Goal: Information Seeking & Learning: Learn about a topic

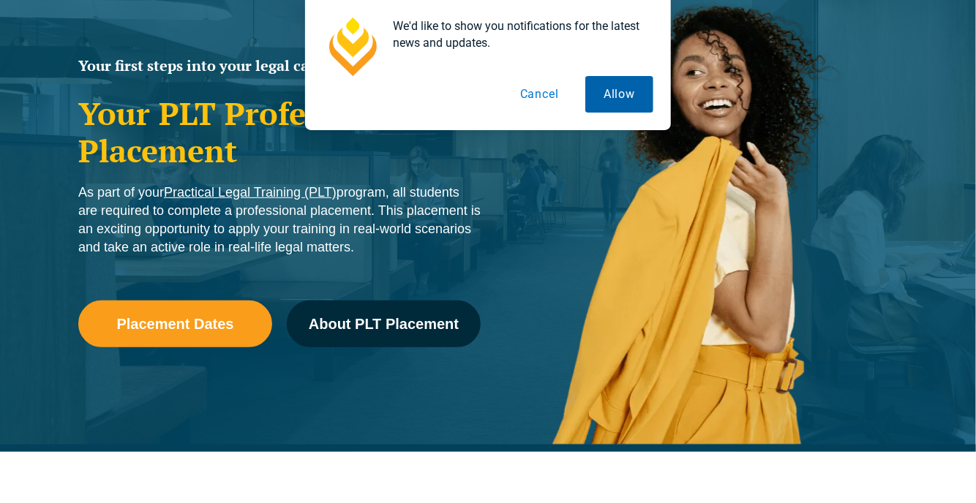
click at [621, 89] on button "Allow" at bounding box center [619, 94] width 68 height 37
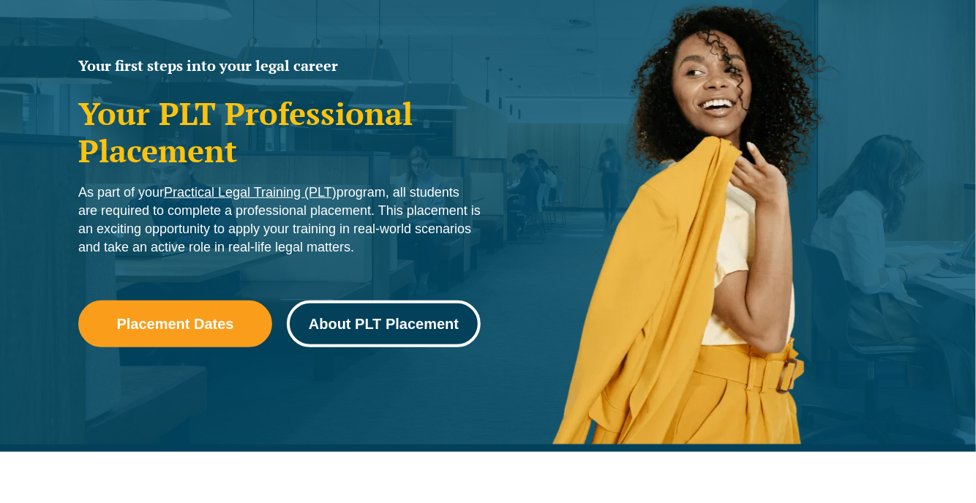
click at [411, 330] on span "About PLT Placement" at bounding box center [384, 324] width 150 height 15
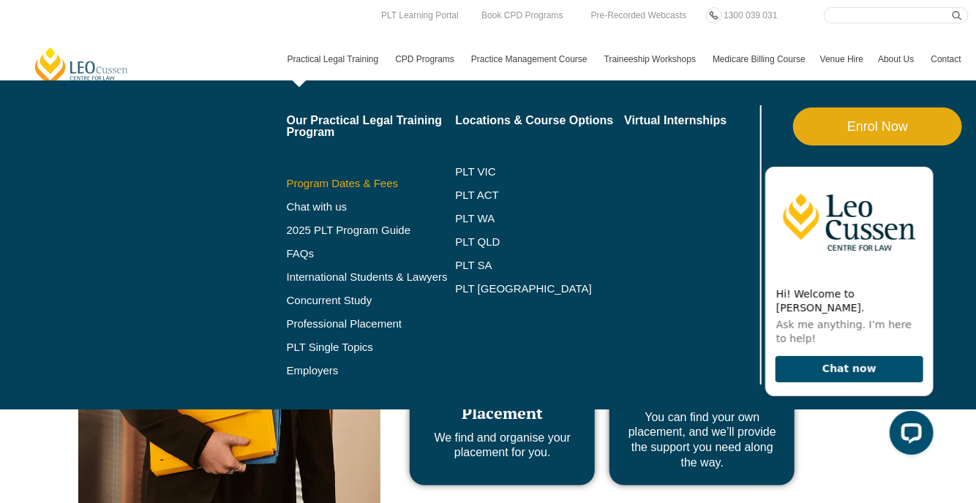
click at [380, 187] on link "Program Dates & Fees" at bounding box center [371, 184] width 169 height 12
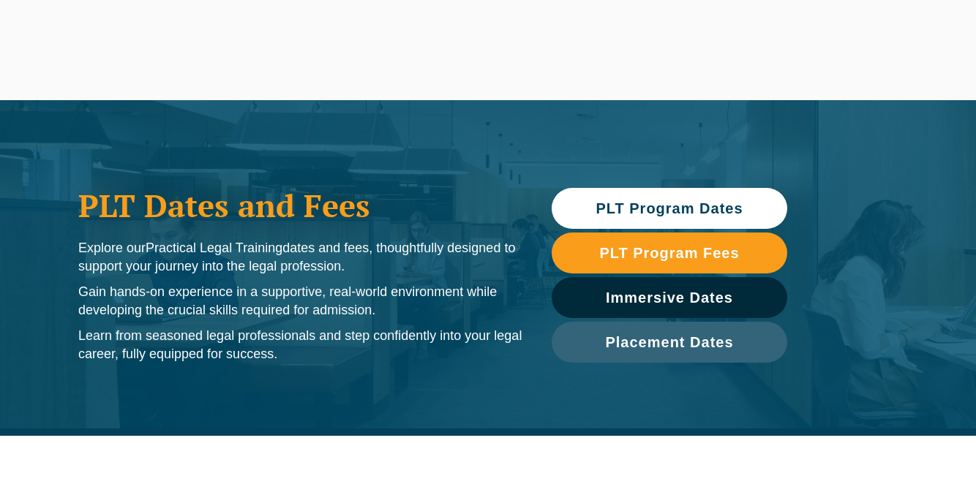
click at [667, 254] on span "PLT Program Fees" at bounding box center [669, 253] width 140 height 15
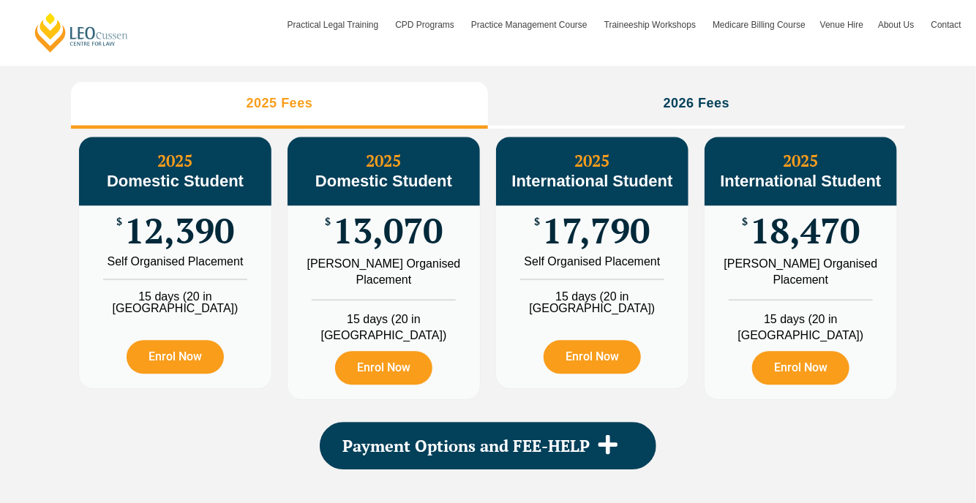
scroll to position [1742, 0]
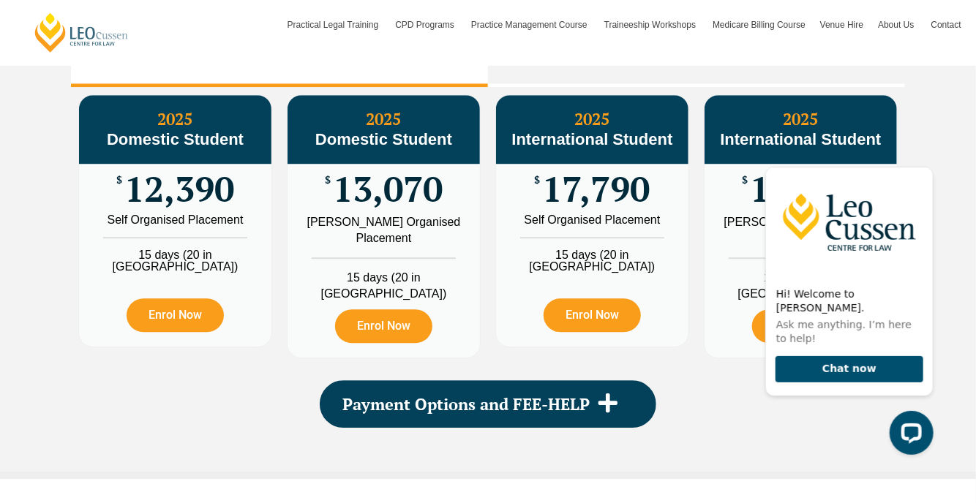
scroll to position [0, 0]
click at [932, 119] on div "PLT Program Fees When it comes to fees, Leo Cussen makes it easy and clear – wh…" at bounding box center [488, 164] width 976 height 629
click at [926, 159] on icon "Hide greeting" at bounding box center [924, 155] width 8 height 8
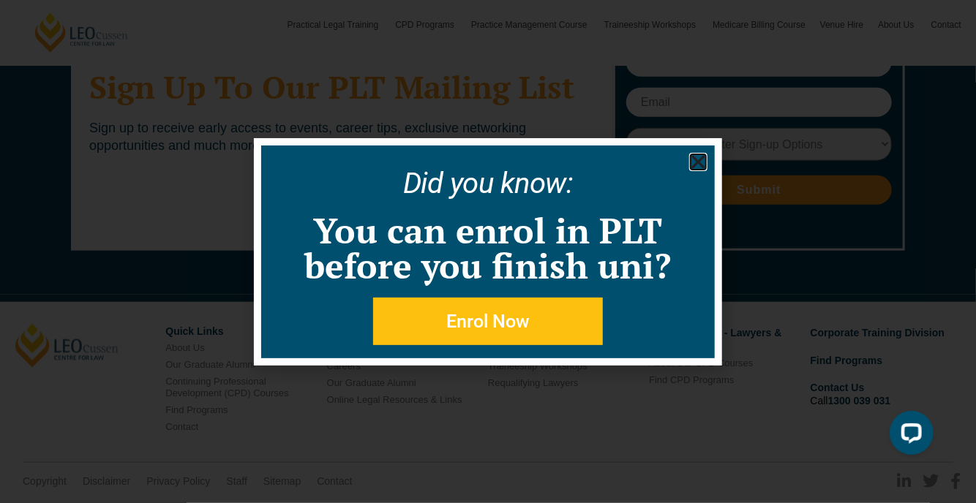
scroll to position [7962, 0]
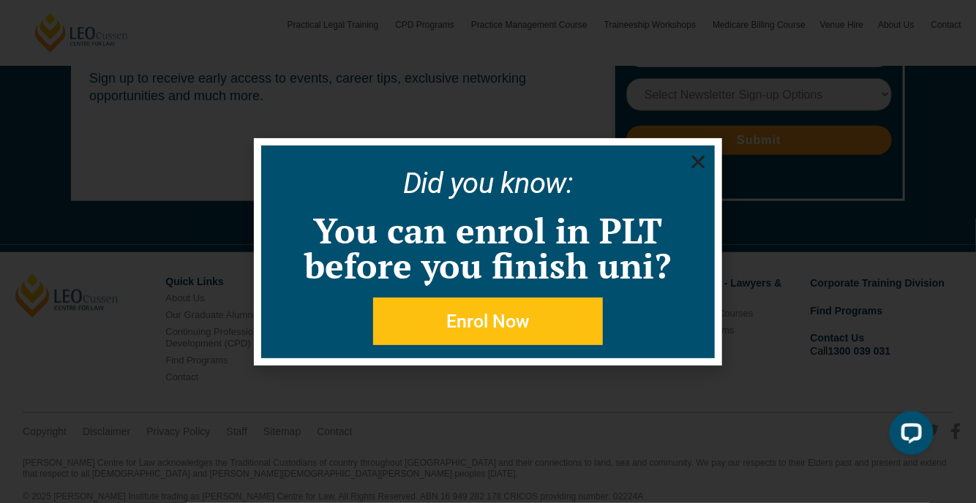
click at [694, 157] on use "Close" at bounding box center [698, 161] width 13 height 13
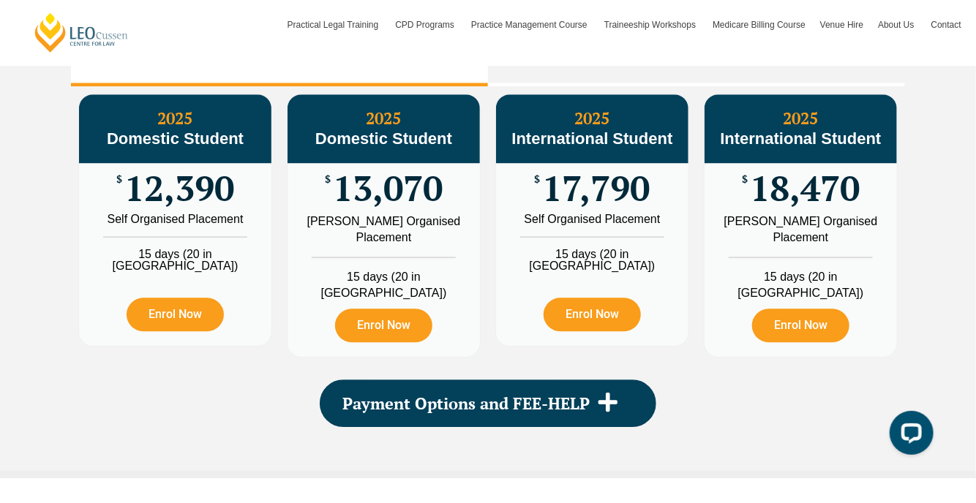
scroll to position [1742, 0]
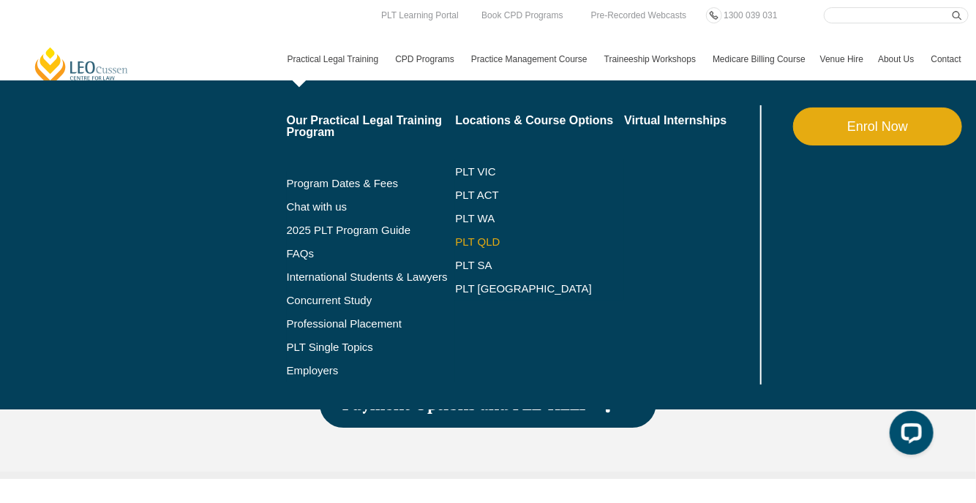
click at [487, 239] on link "PLT QLD" at bounding box center [539, 242] width 169 height 12
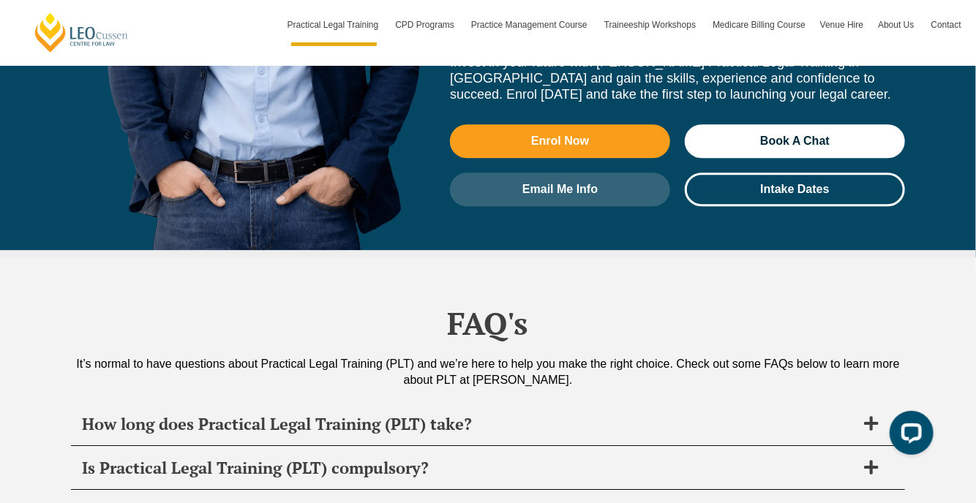
scroll to position [6951, 0]
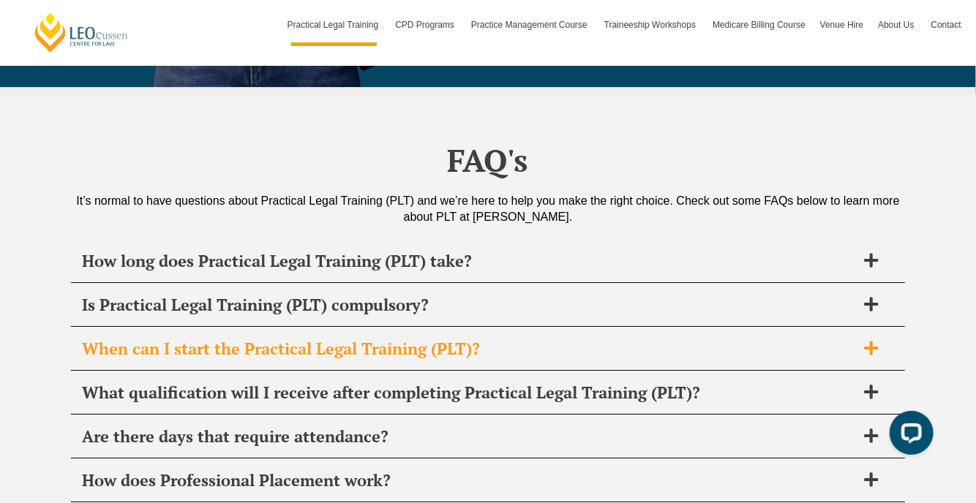
click at [301, 339] on span "When can I start the Practical Legal Training (PLT)?" at bounding box center [469, 349] width 774 height 20
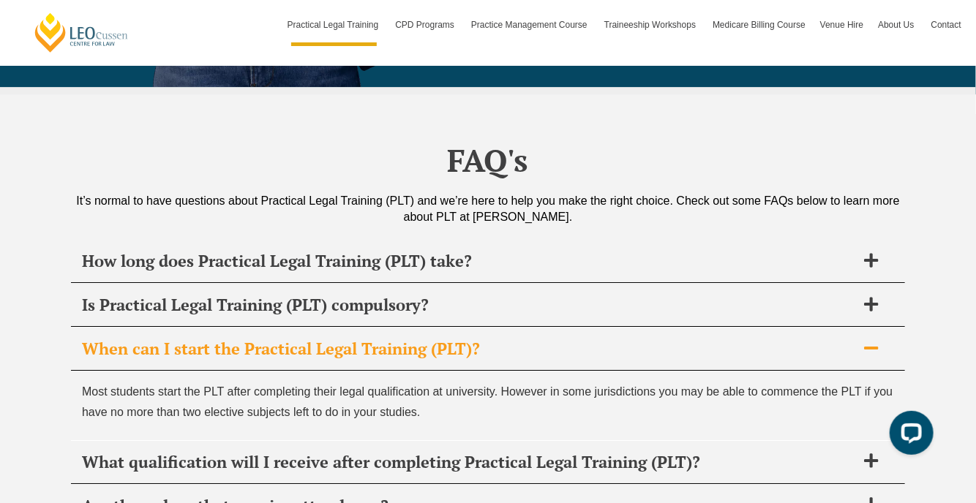
click at [301, 339] on span "When can I start the Practical Legal Training (PLT)?" at bounding box center [469, 349] width 774 height 20
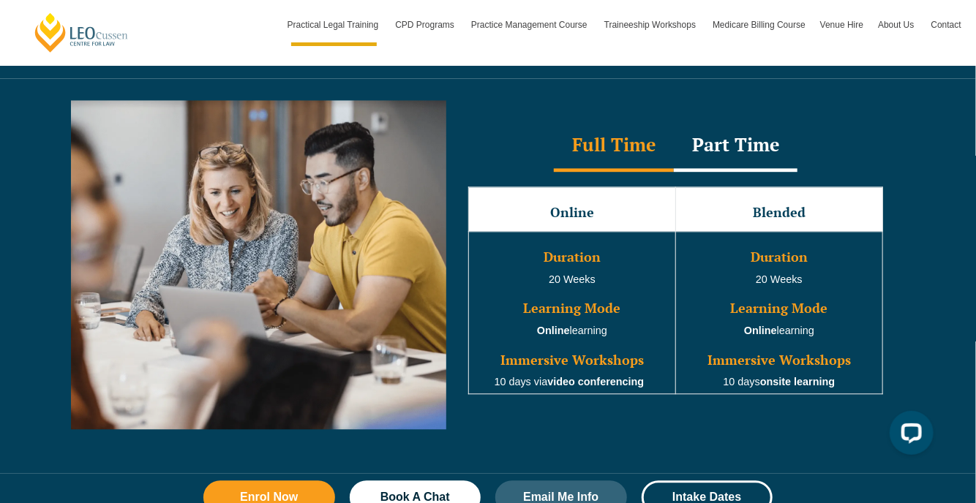
scroll to position [0, 0]
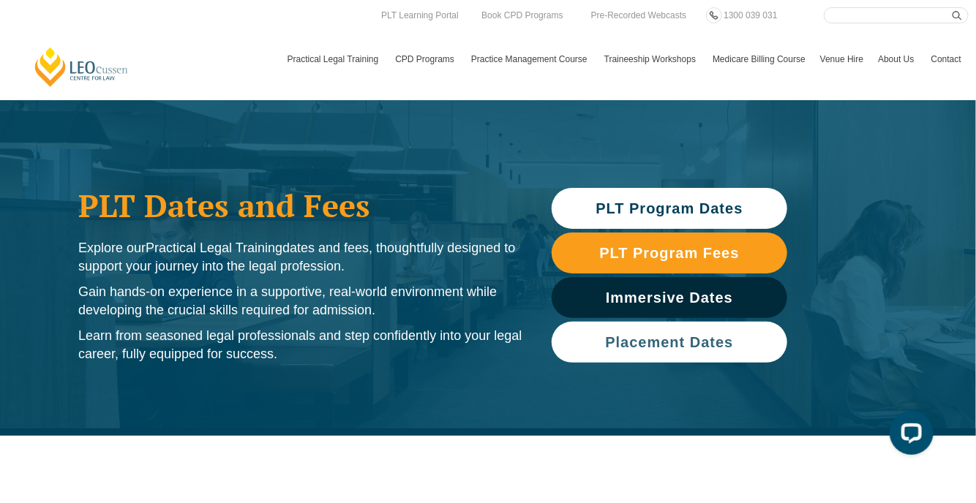
click at [642, 355] on link "Placement Dates" at bounding box center [670, 342] width 236 height 41
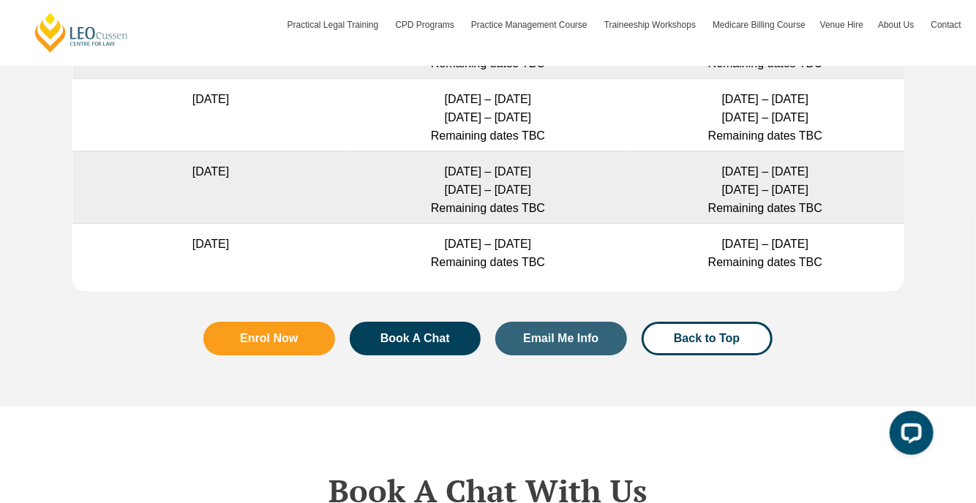
scroll to position [4461, 0]
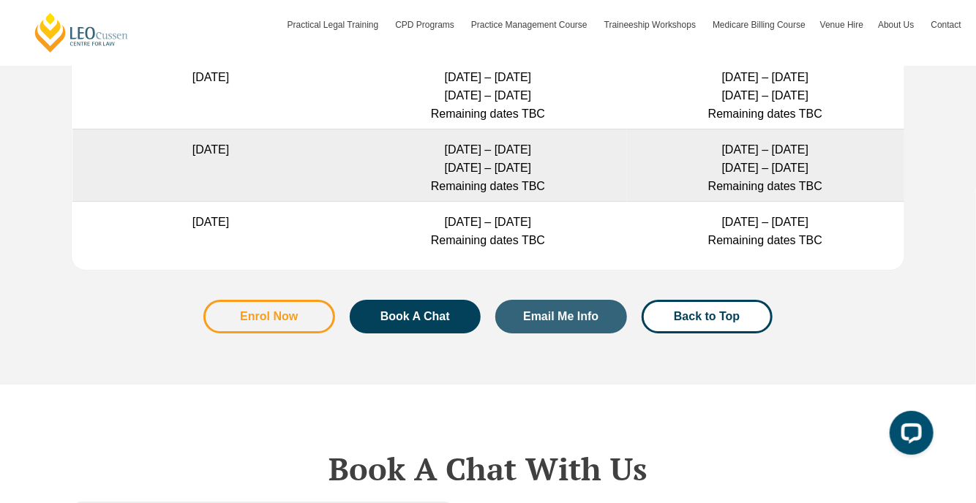
click at [304, 315] on span "Enrol Now" at bounding box center [269, 317] width 92 height 12
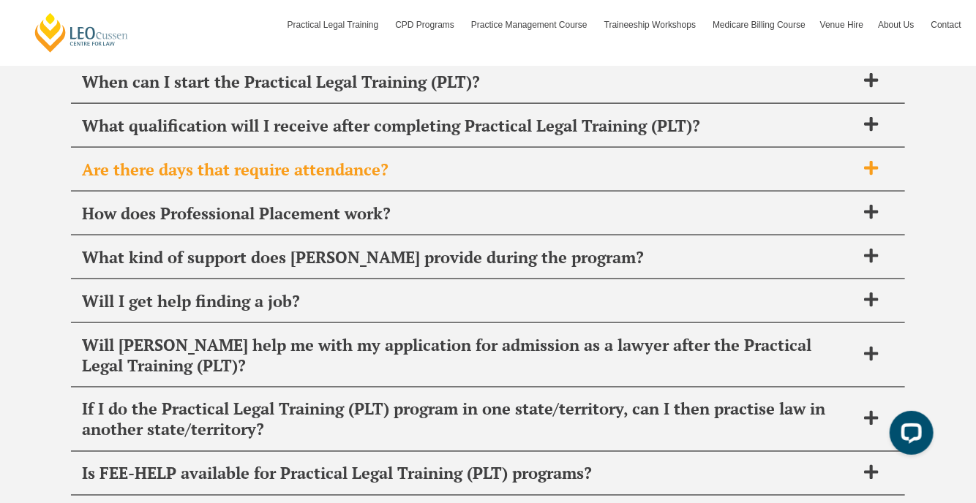
scroll to position [5714, 0]
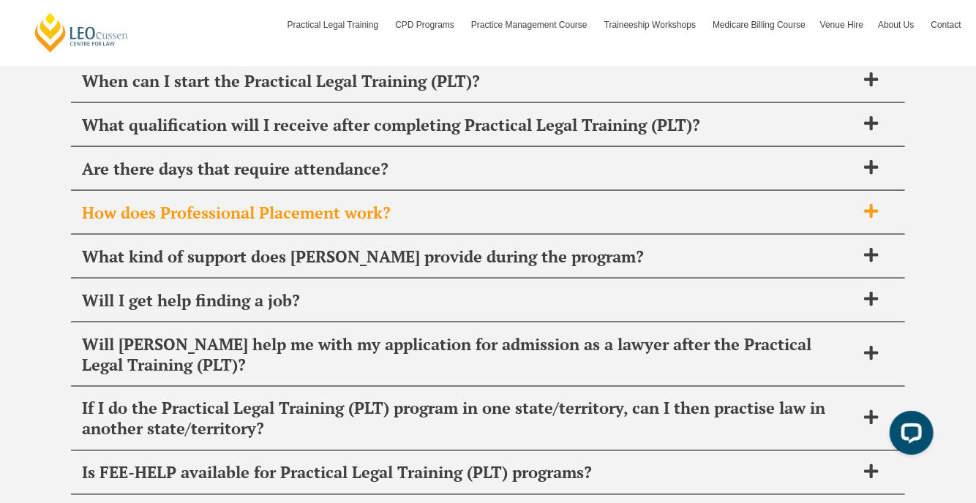
click at [650, 203] on span "How does Professional Placement work?" at bounding box center [469, 213] width 774 height 20
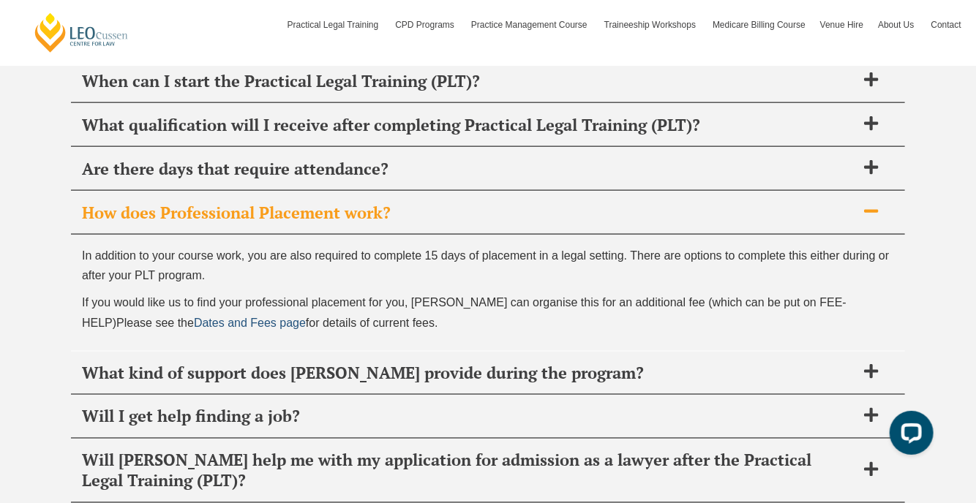
click at [197, 318] on span "Dates and Fees page" at bounding box center [250, 323] width 112 height 12
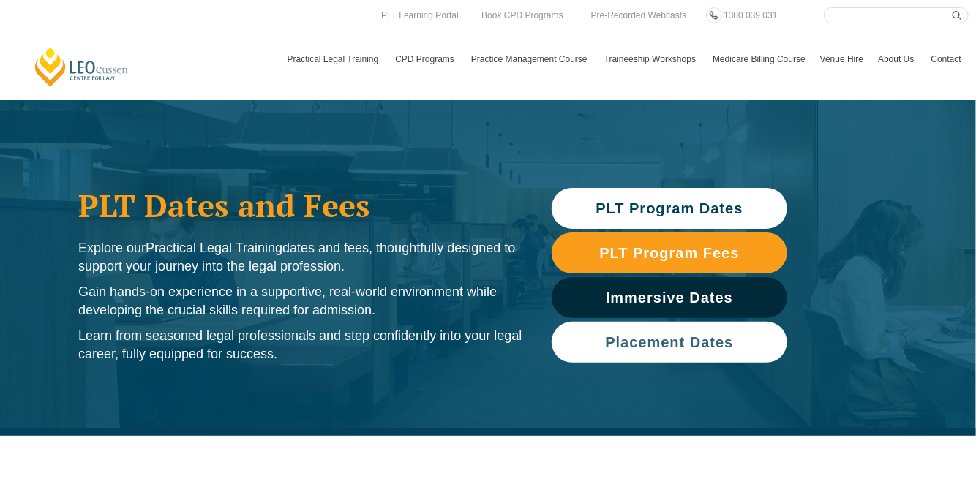
click at [694, 341] on span "Placement Dates" at bounding box center [669, 342] width 128 height 15
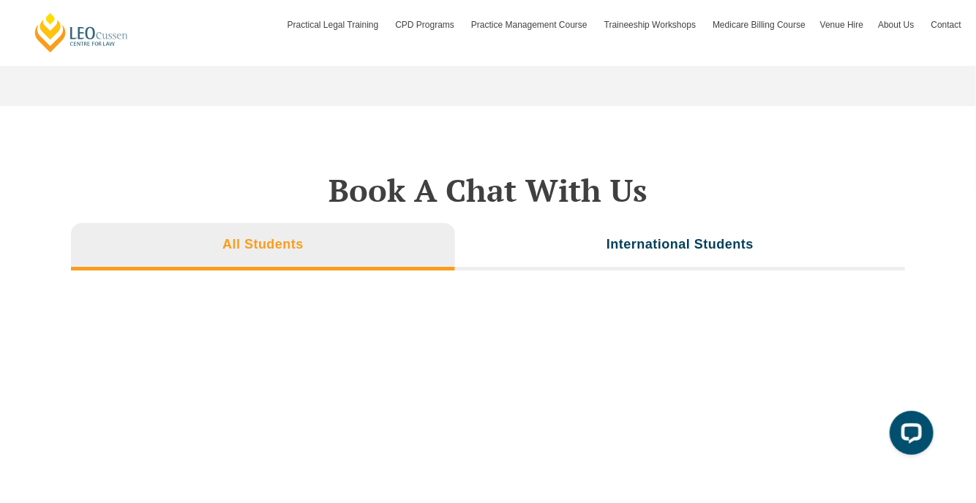
scroll to position [4973, 0]
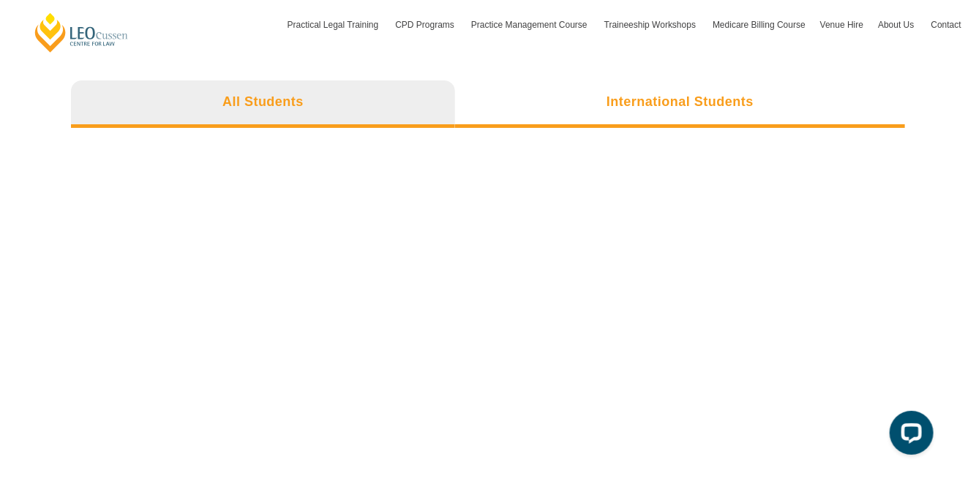
click at [675, 94] on h3 "International Students" at bounding box center [680, 102] width 147 height 17
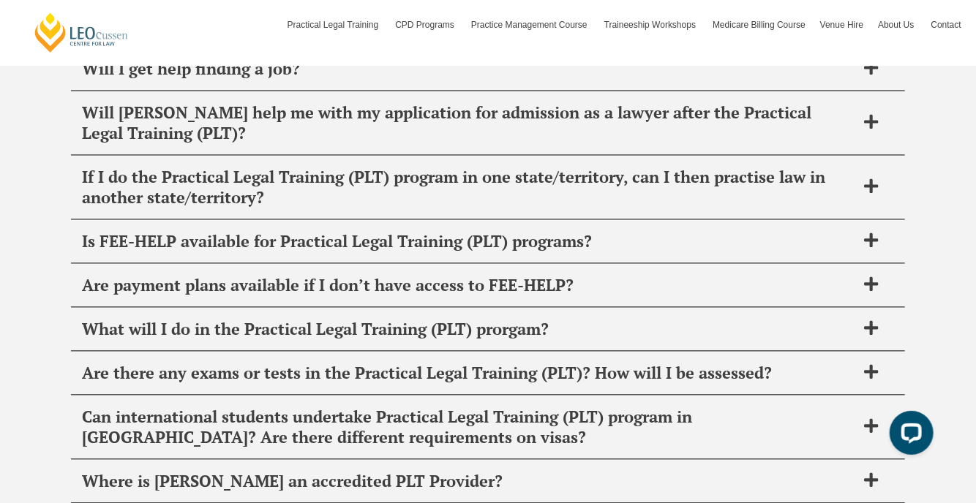
scroll to position [6070, 0]
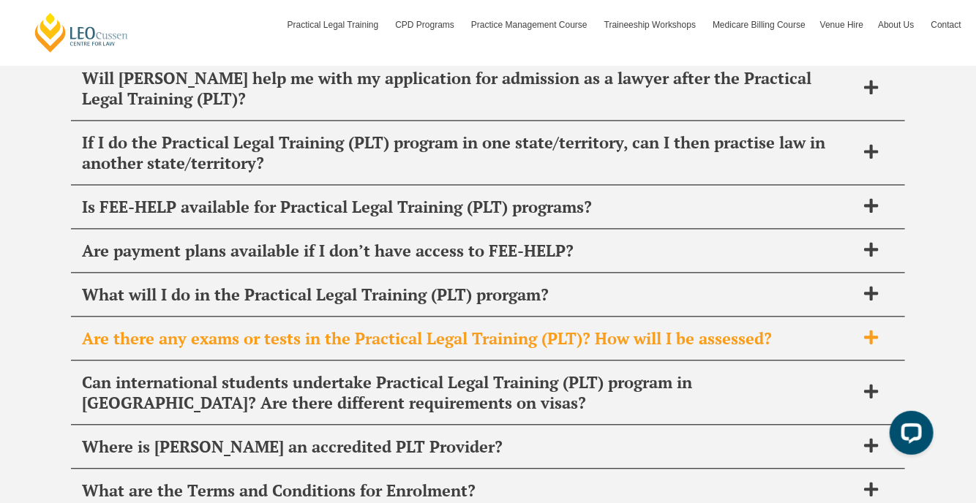
click at [394, 331] on span "Are there any exams or tests in the Practical Legal Training (PLT)? How will I …" at bounding box center [469, 339] width 774 height 20
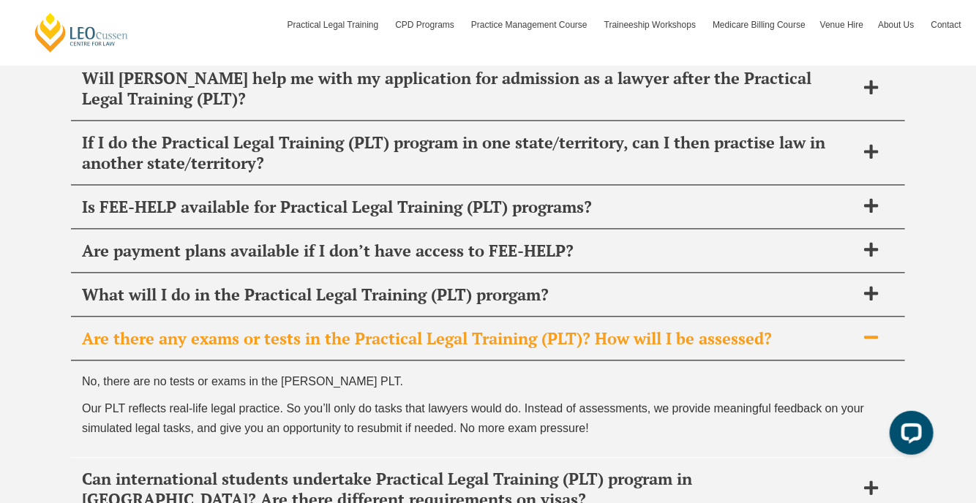
click at [394, 331] on span "Are there any exams or tests in the Practical Legal Training (PLT)? How will I …" at bounding box center [469, 339] width 774 height 20
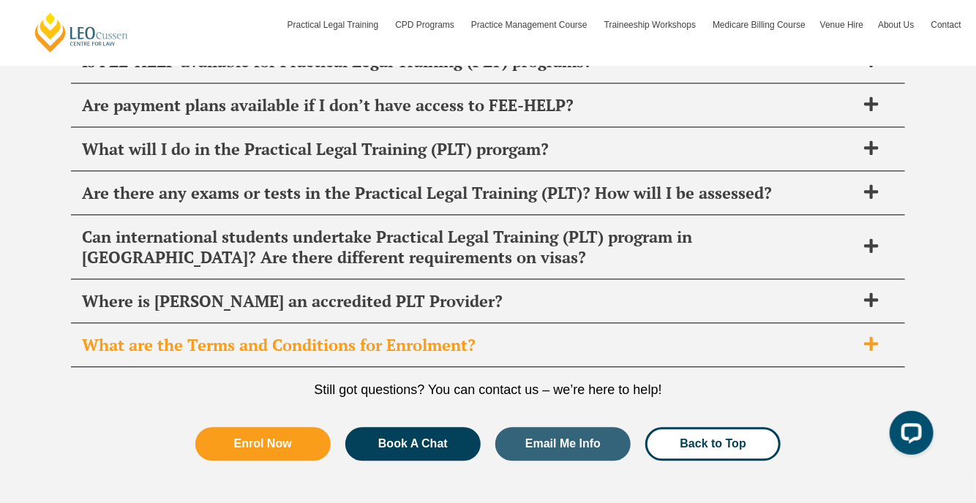
scroll to position [6217, 0]
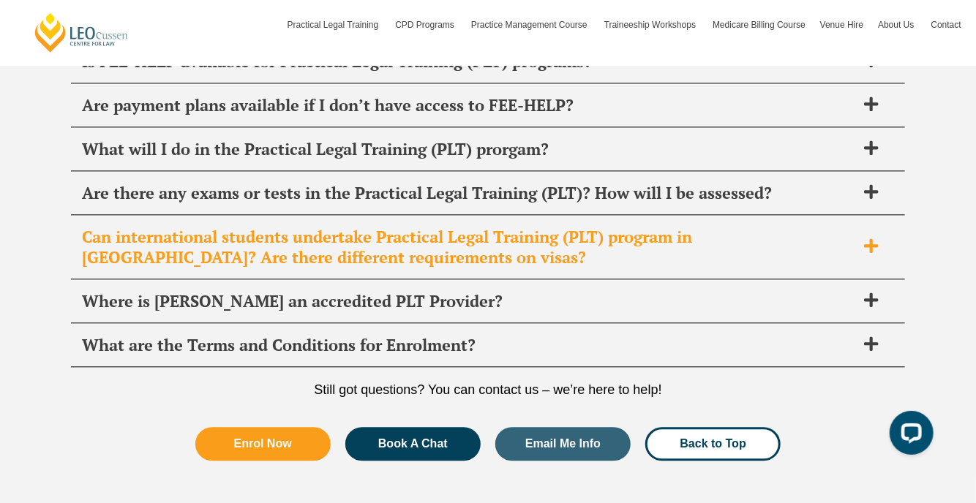
click at [480, 244] on span "Can international students undertake Practical Legal Training (PLT) program in …" at bounding box center [469, 247] width 774 height 41
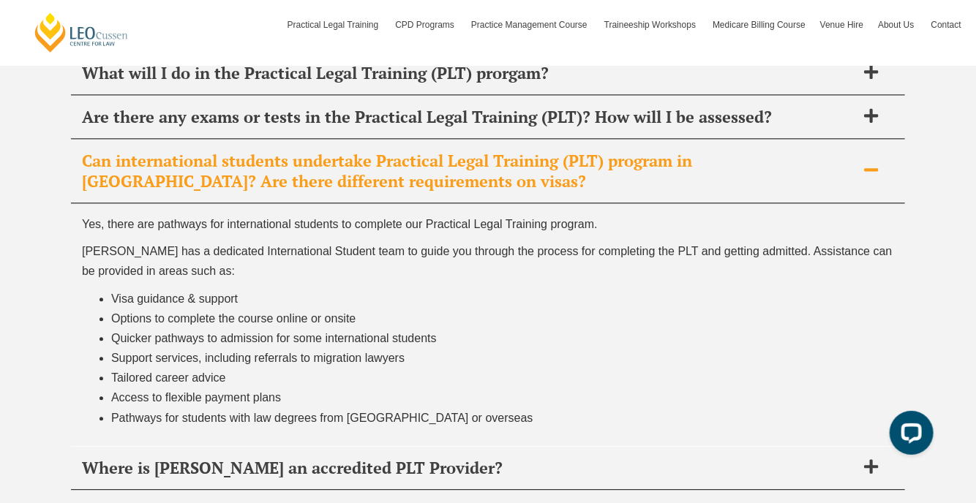
scroll to position [6363, 0]
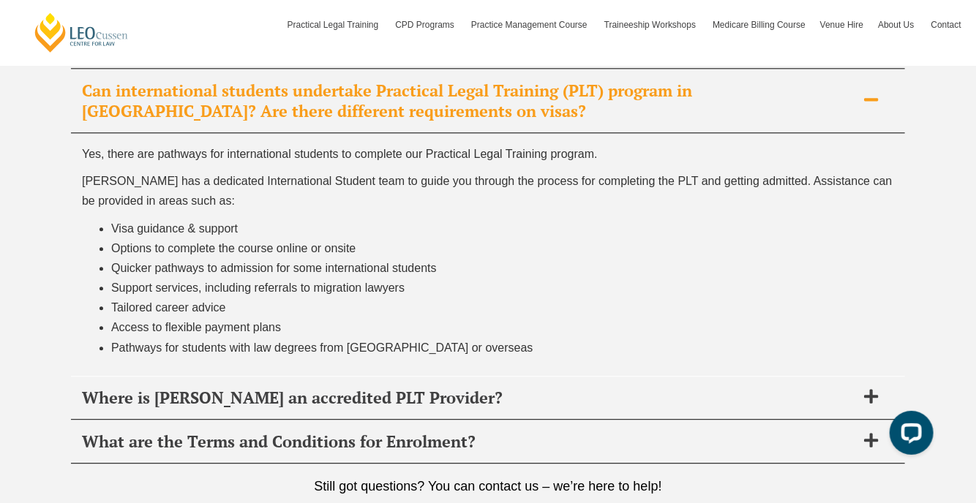
click at [470, 102] on span "Can international students undertake Practical Legal Training (PLT) program in …" at bounding box center [469, 100] width 774 height 41
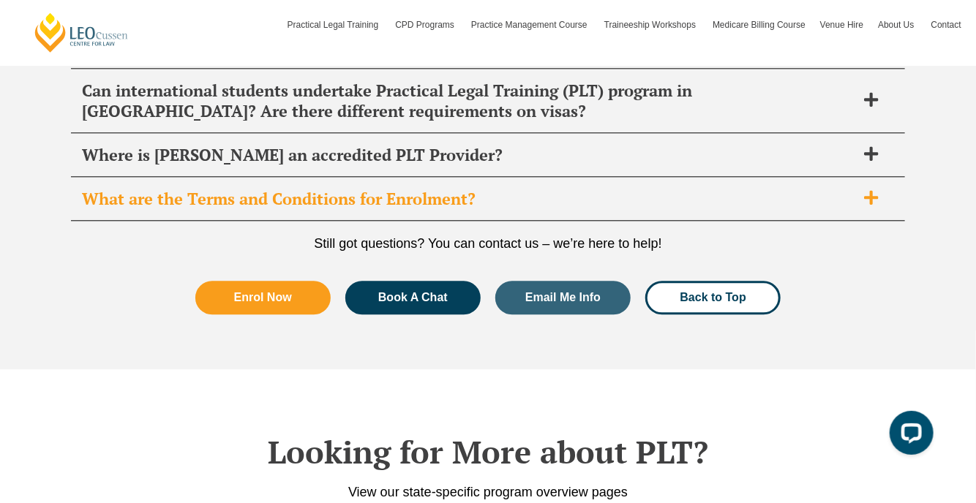
click at [472, 192] on span "What are the Terms and Conditions for Enrolment?" at bounding box center [469, 199] width 774 height 20
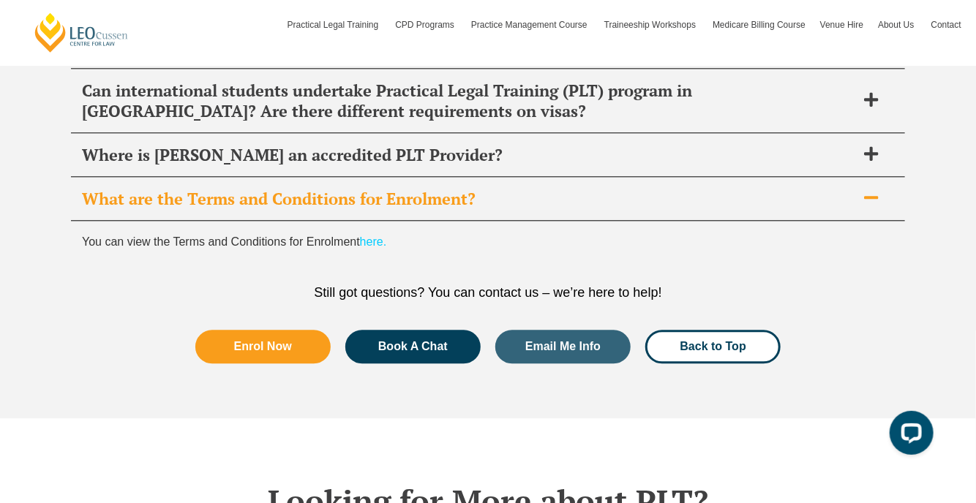
click at [372, 236] on link "here." at bounding box center [373, 242] width 26 height 12
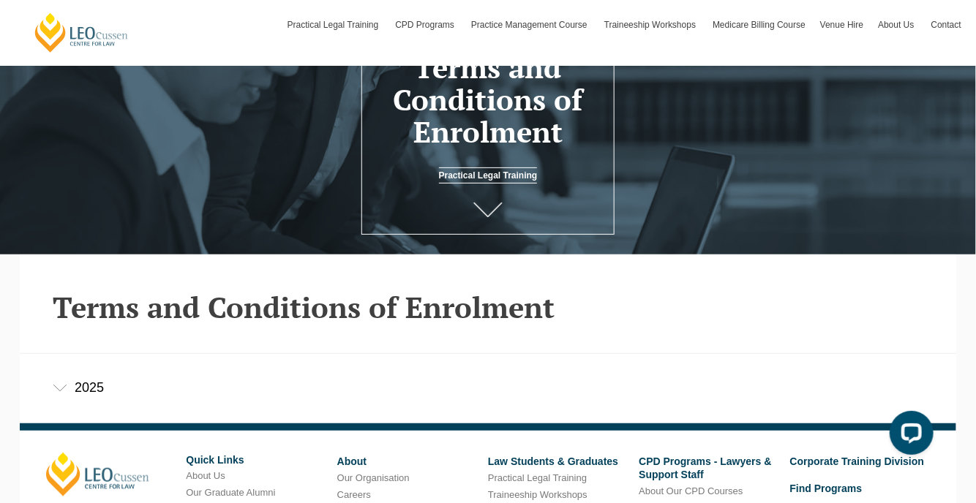
scroll to position [132, 0]
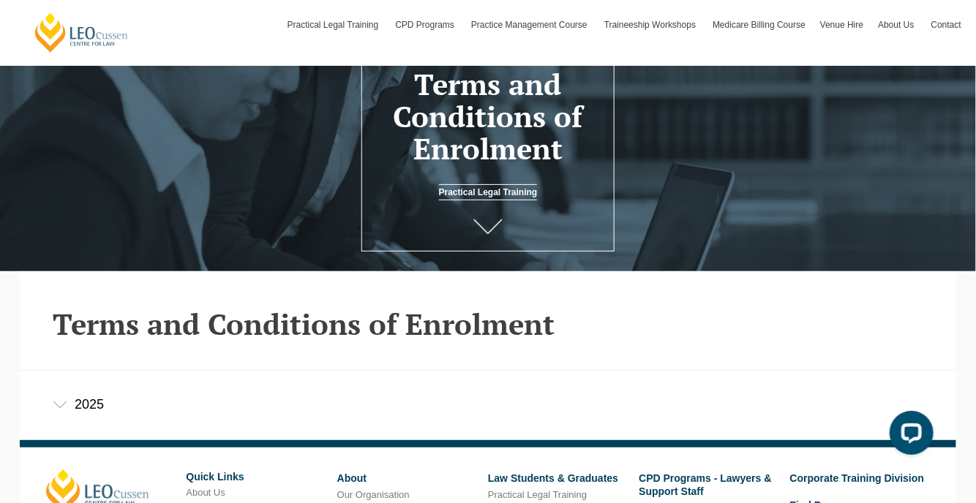
click at [97, 407] on div "2025" at bounding box center [488, 405] width 937 height 68
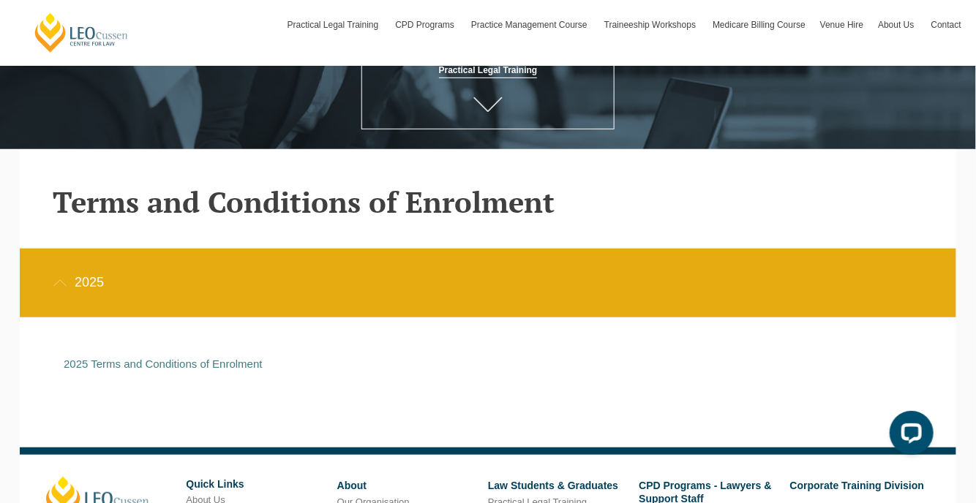
scroll to position [352, 0]
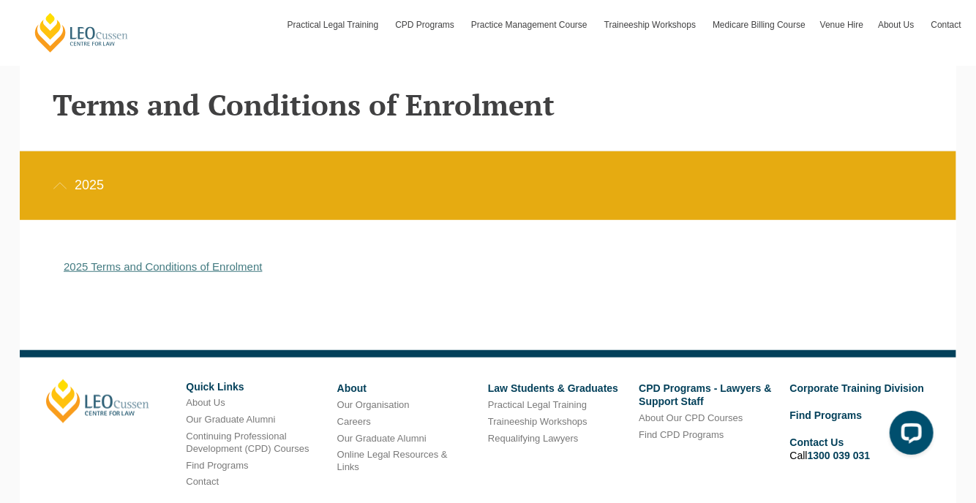
click at [237, 267] on link "2025 Terms and Conditions of Enrolment" at bounding box center [163, 266] width 199 height 12
